Goal: Information Seeking & Learning: Learn about a topic

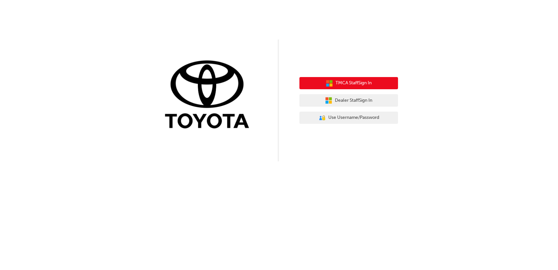
click at [332, 83] on button "TMCA Staff Sign In" at bounding box center [349, 83] width 99 height 12
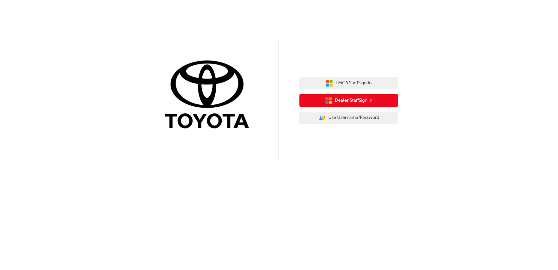
click at [350, 101] on span "Dealer Staff Sign In" at bounding box center [353, 101] width 37 height 8
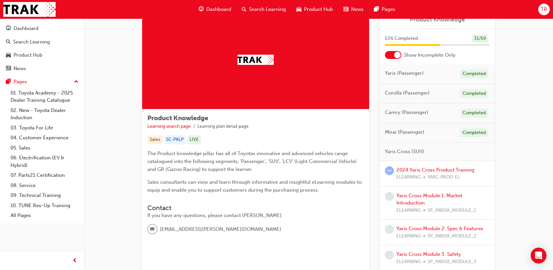
scroll to position [36, 0]
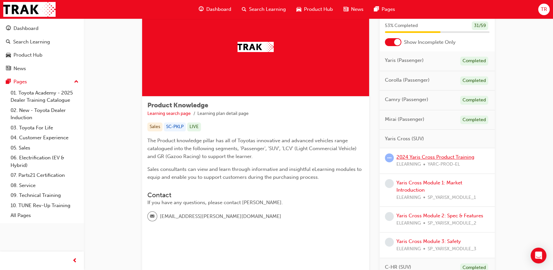
click at [423, 154] on link "2024 Yaris Cross Product Training" at bounding box center [435, 157] width 78 height 6
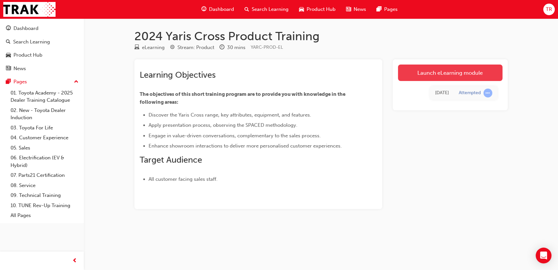
click at [452, 77] on link "Launch eLearning module" at bounding box center [450, 72] width 105 height 16
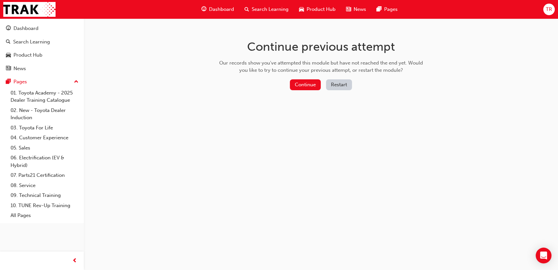
click at [300, 79] on div "Continue previous attempt Our records show you've attempted this module but hav…" at bounding box center [321, 65] width 214 height 95
click at [300, 83] on button "Continue" at bounding box center [305, 84] width 31 height 11
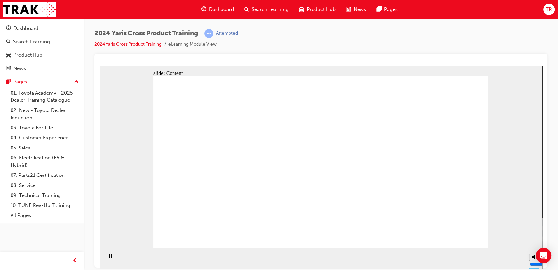
drag, startPoint x: 400, startPoint y: 162, endPoint x: 440, endPoint y: 162, distance: 40.4
